Goal: Information Seeking & Learning: Learn about a topic

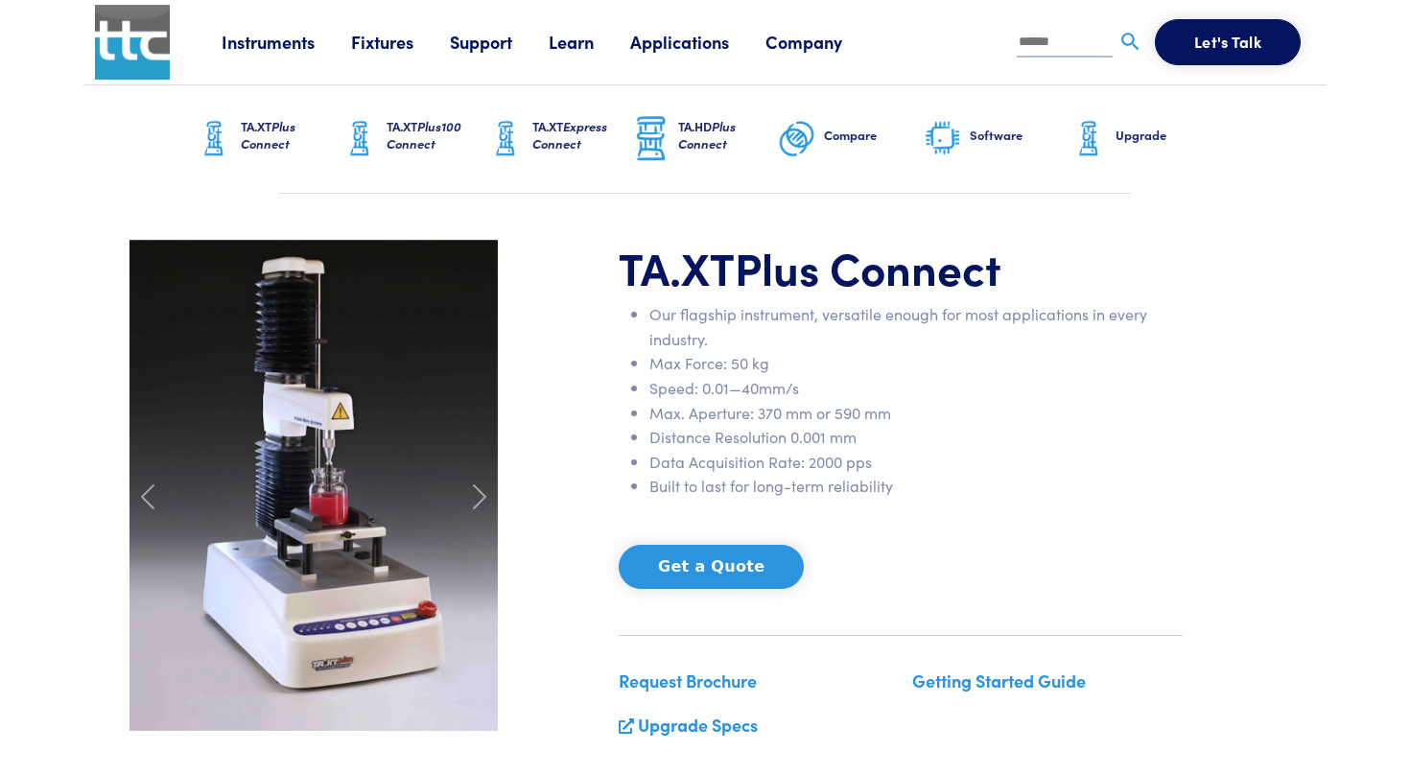
click at [372, 133] on img at bounding box center [359, 139] width 38 height 48
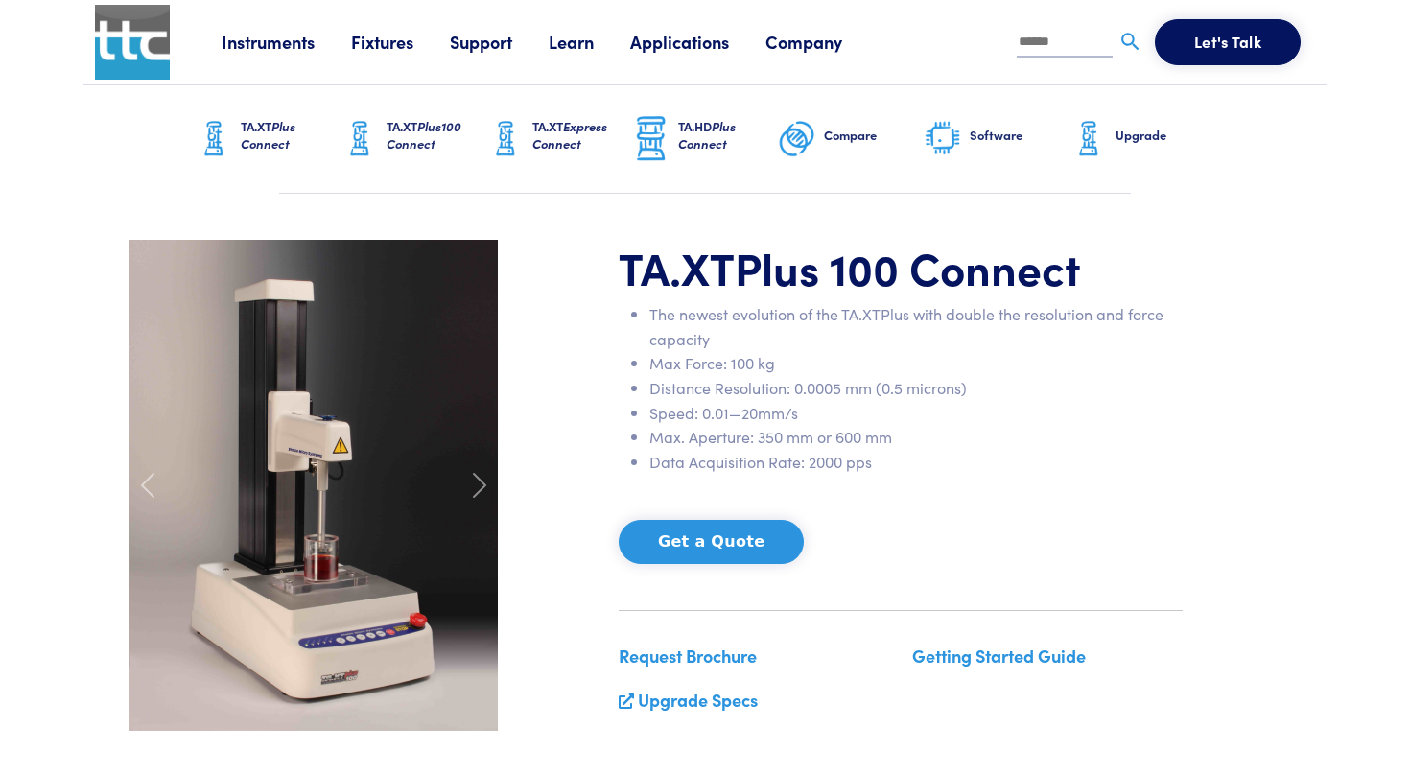
click at [289, 136] on span "Plus Connect" at bounding box center [268, 134] width 55 height 35
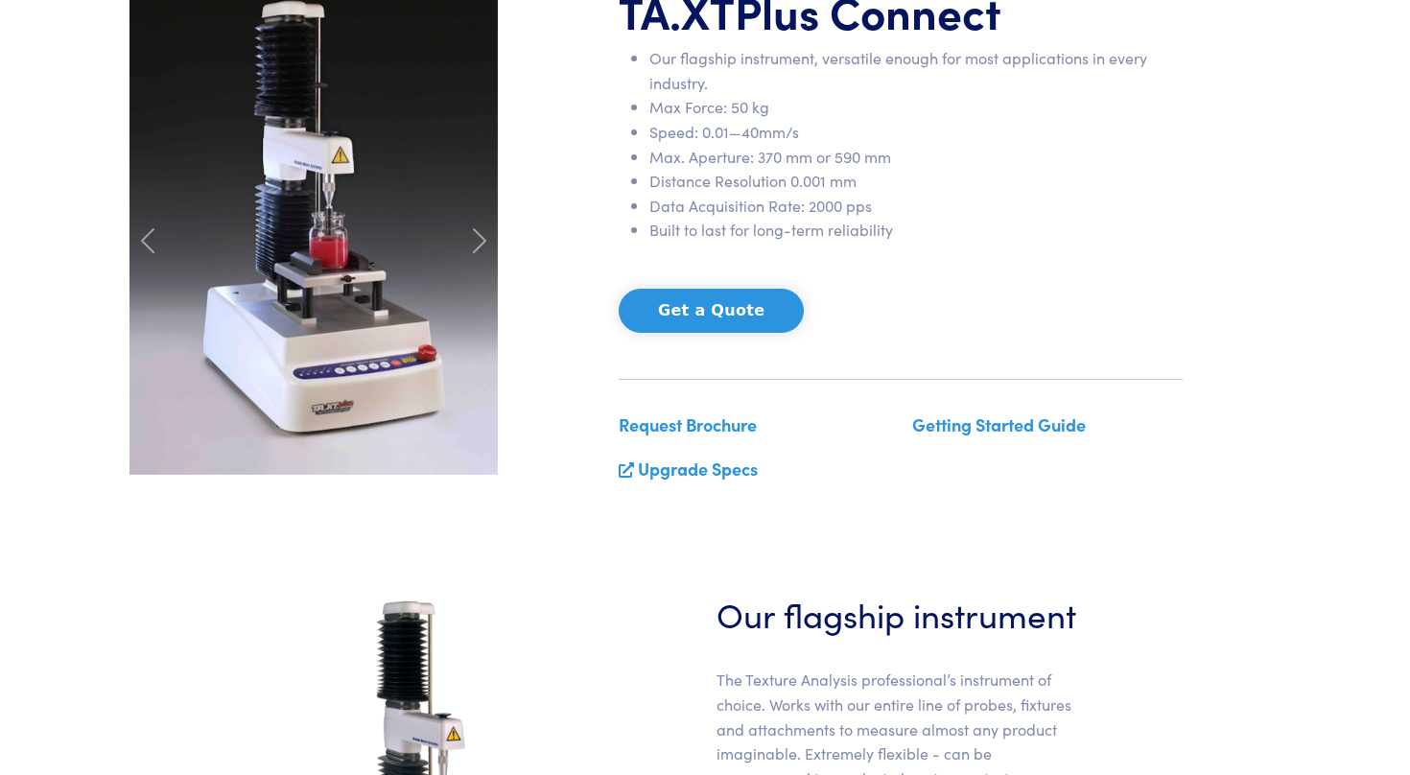
scroll to position [259, 0]
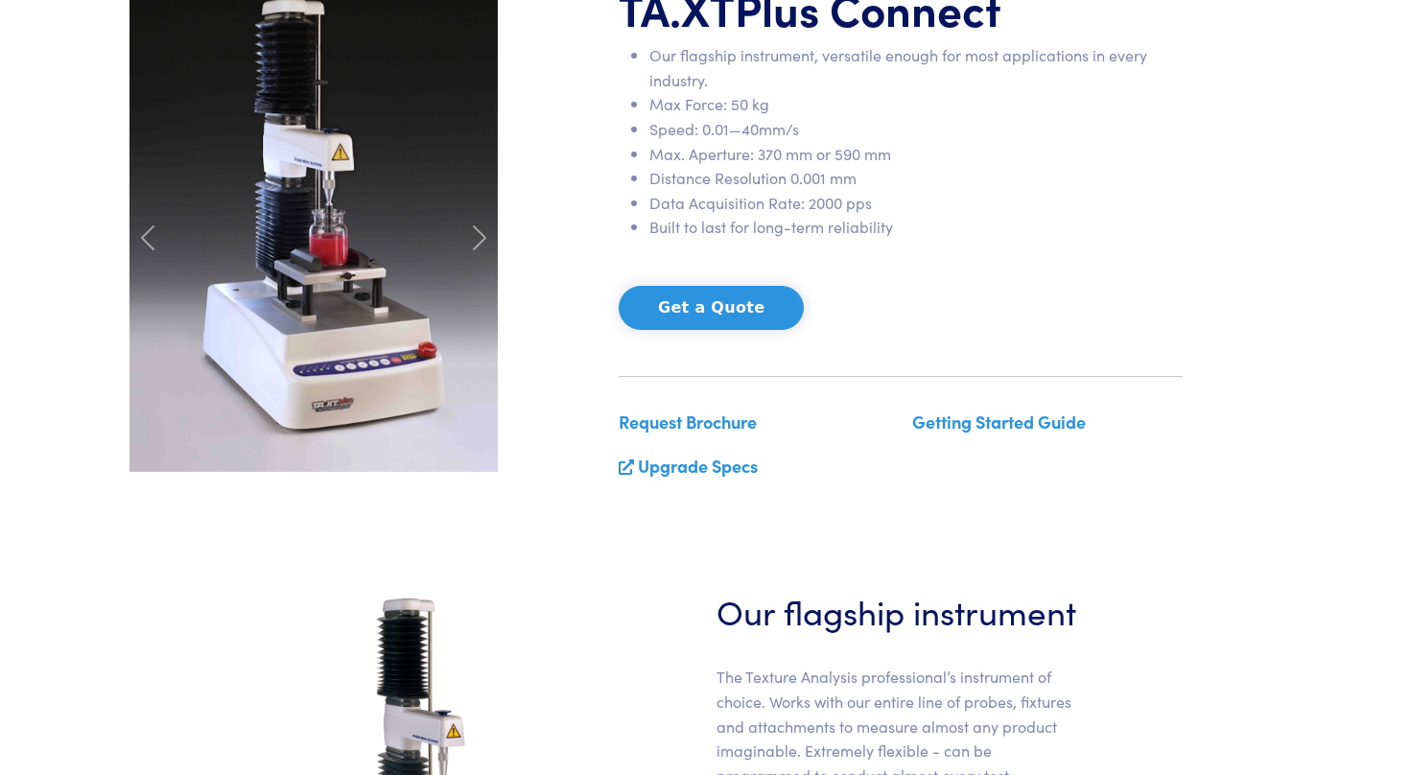
click at [928, 433] on link "Getting Started Guide" at bounding box center [999, 421] width 174 height 24
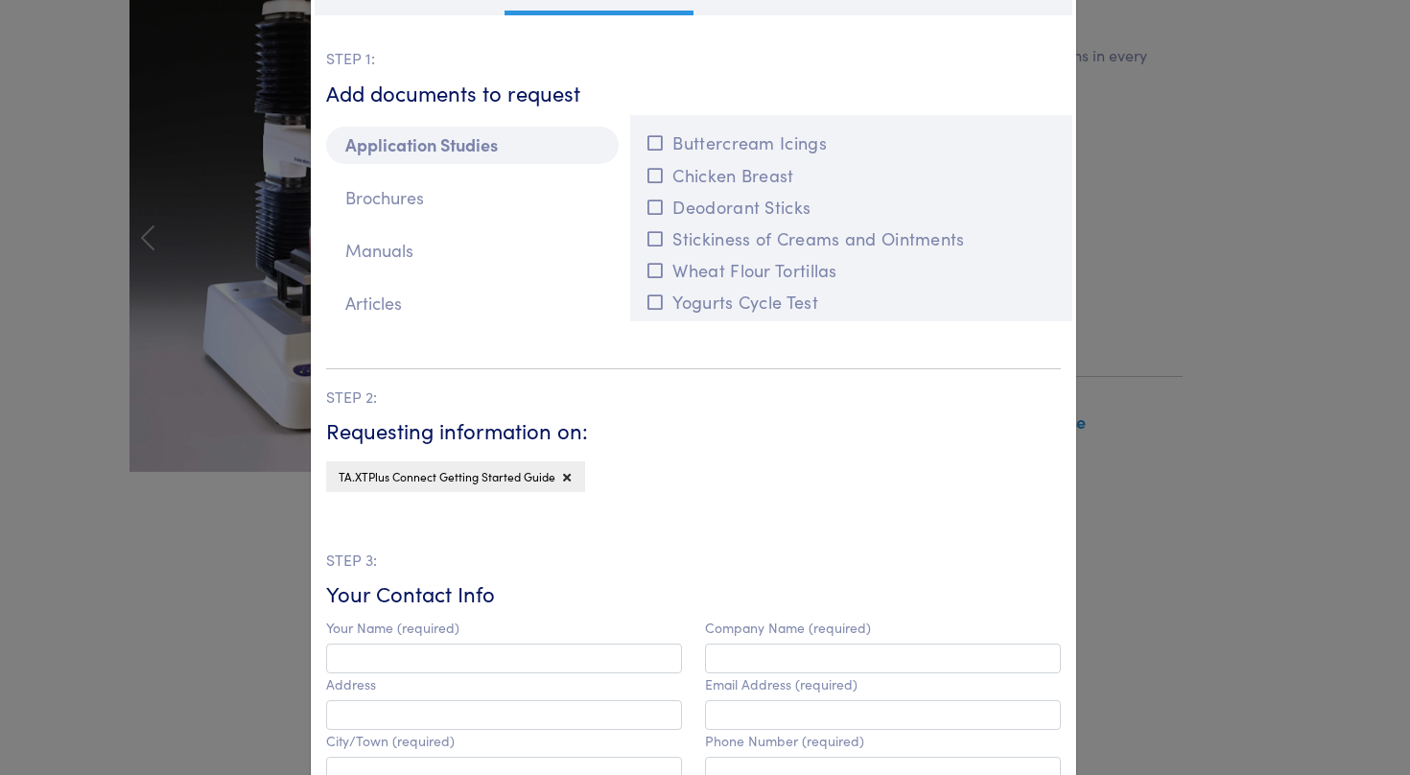
scroll to position [65, 0]
click at [429, 306] on p "Articles" at bounding box center [472, 301] width 292 height 37
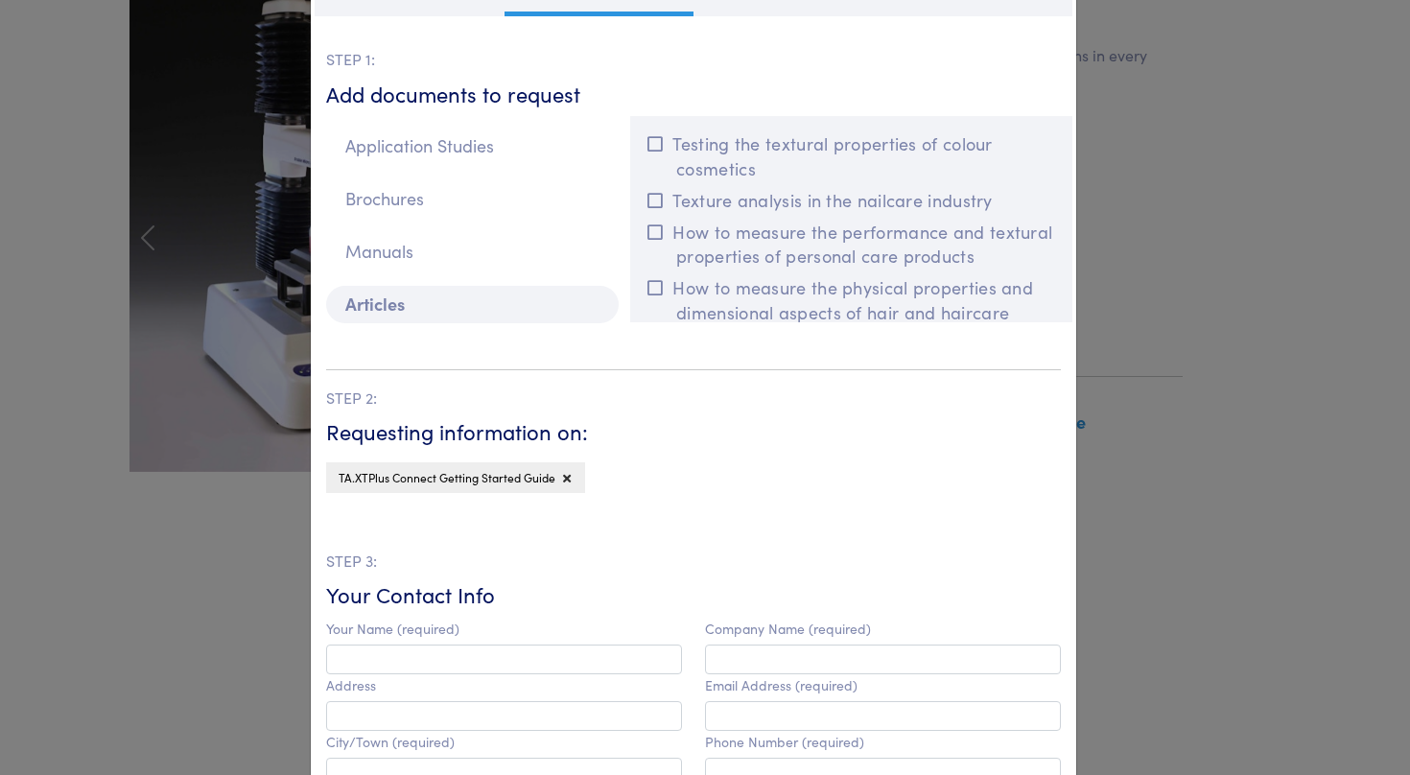
scroll to position [0, 0]
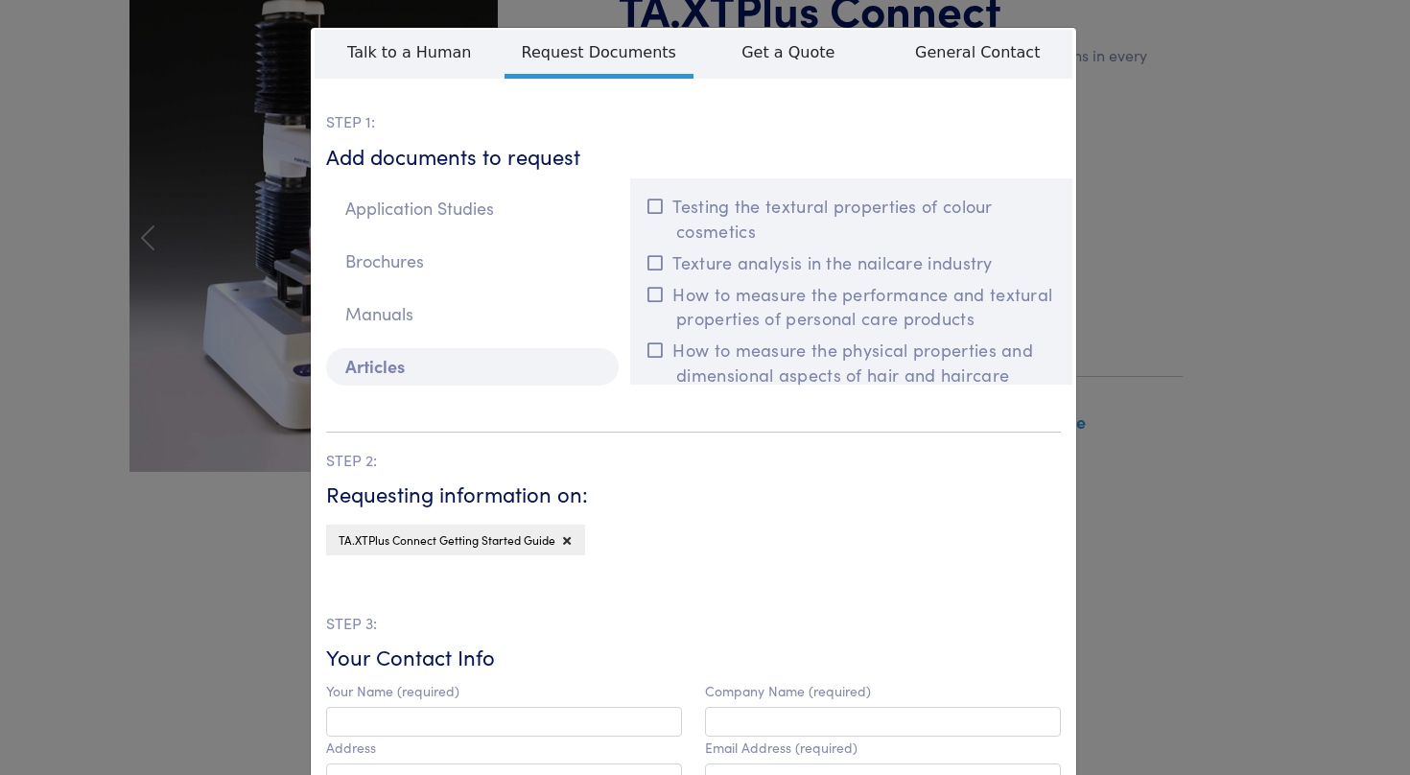
click at [1138, 128] on div "**********" at bounding box center [705, 387] width 1410 height 775
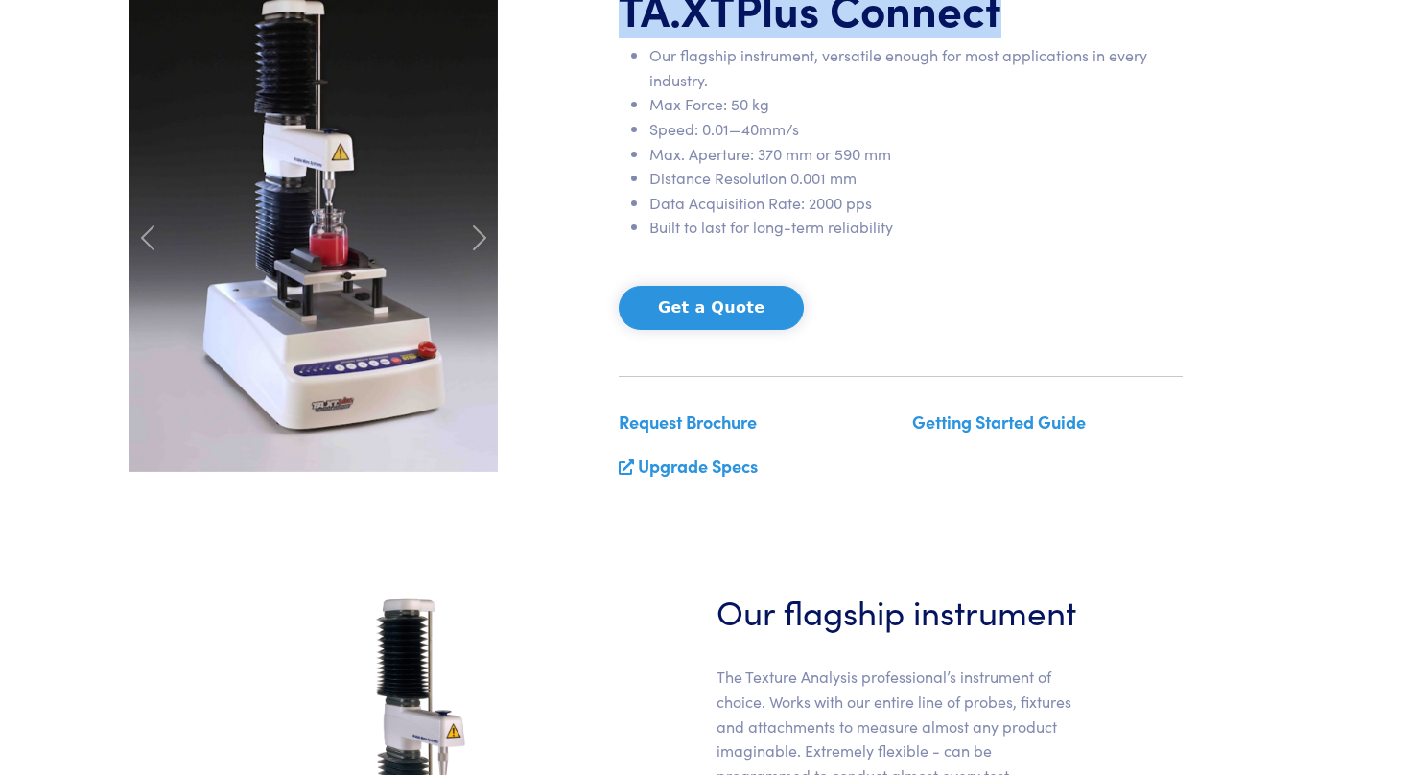
drag, startPoint x: 1003, startPoint y: 26, endPoint x: 628, endPoint y: 21, distance: 375.0
click at [628, 21] on h1 "TA.XT Plus Connect" at bounding box center [901, 9] width 564 height 56
copy h1 "TA.XT Plus Connect"
